Goal: Answer question/provide support: Share knowledge or assist other users

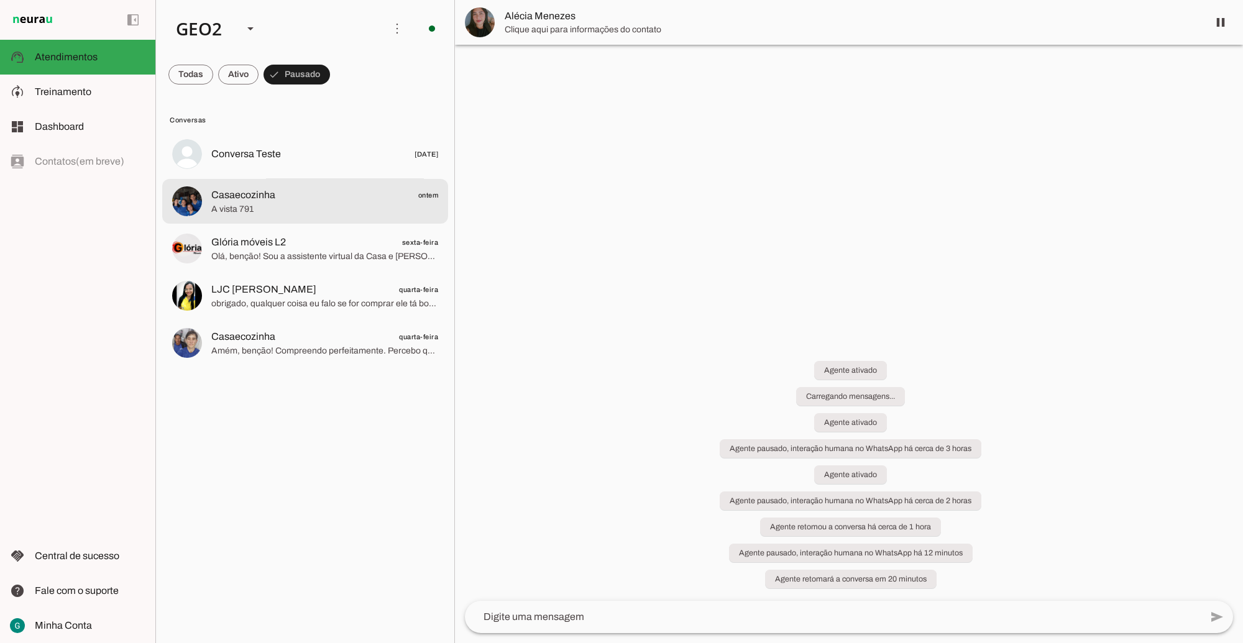
click at [283, 207] on span "A vista 791" at bounding box center [324, 209] width 227 height 12
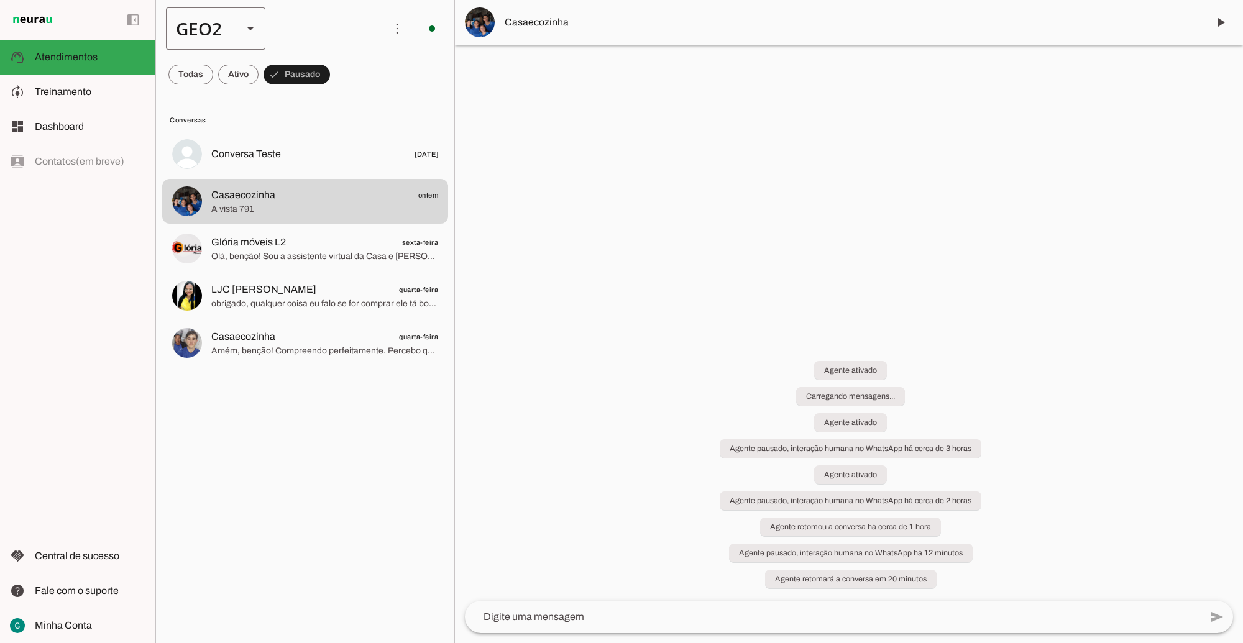
click at [254, 31] on slot at bounding box center [250, 28] width 15 height 15
click at [332, 63] on md-item "GEO1" at bounding box center [381, 79] width 99 height 35
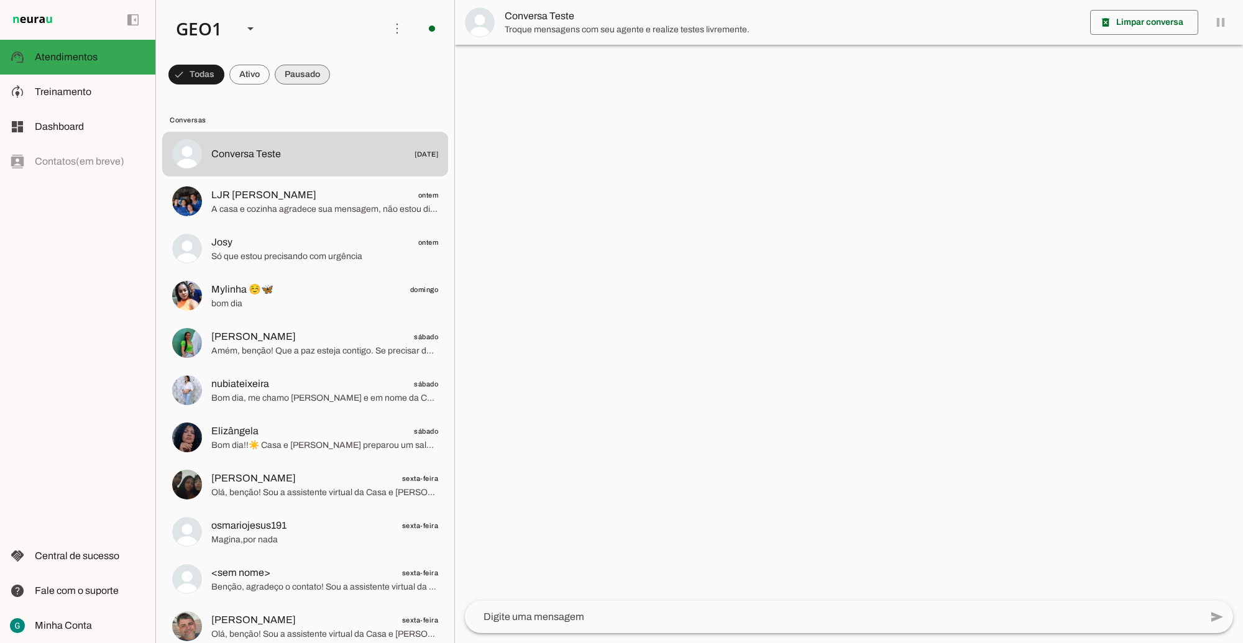
click at [224, 71] on span at bounding box center [196, 75] width 56 height 30
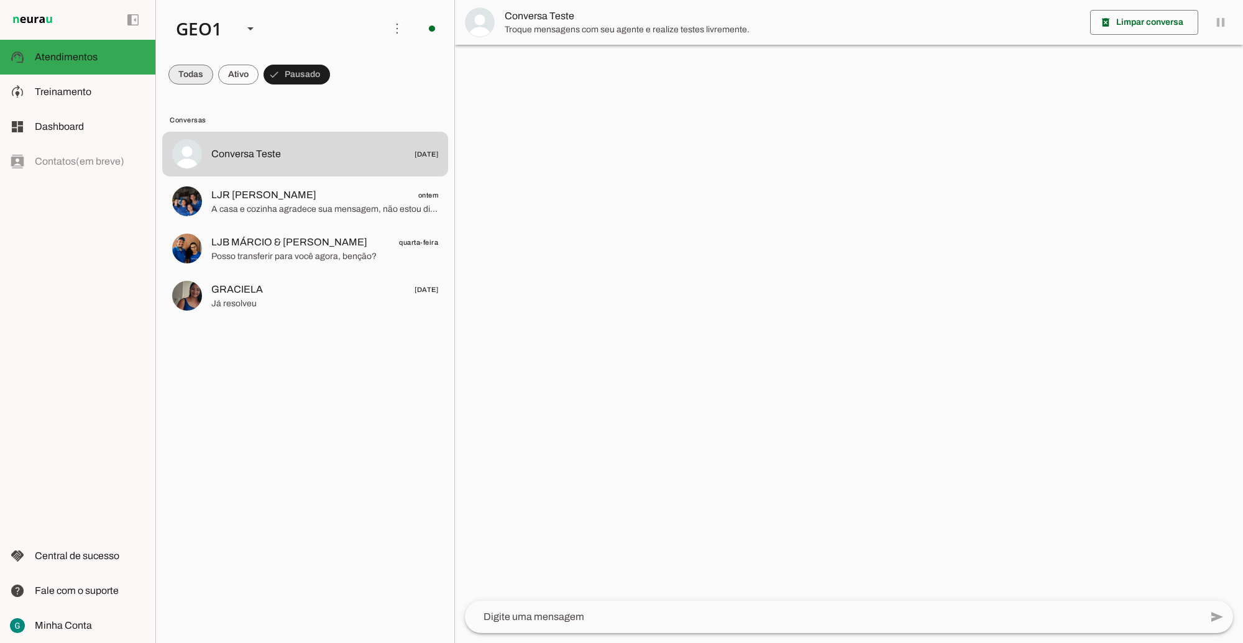
click at [196, 70] on span at bounding box center [190, 75] width 45 height 30
